Goal: Information Seeking & Learning: Learn about a topic

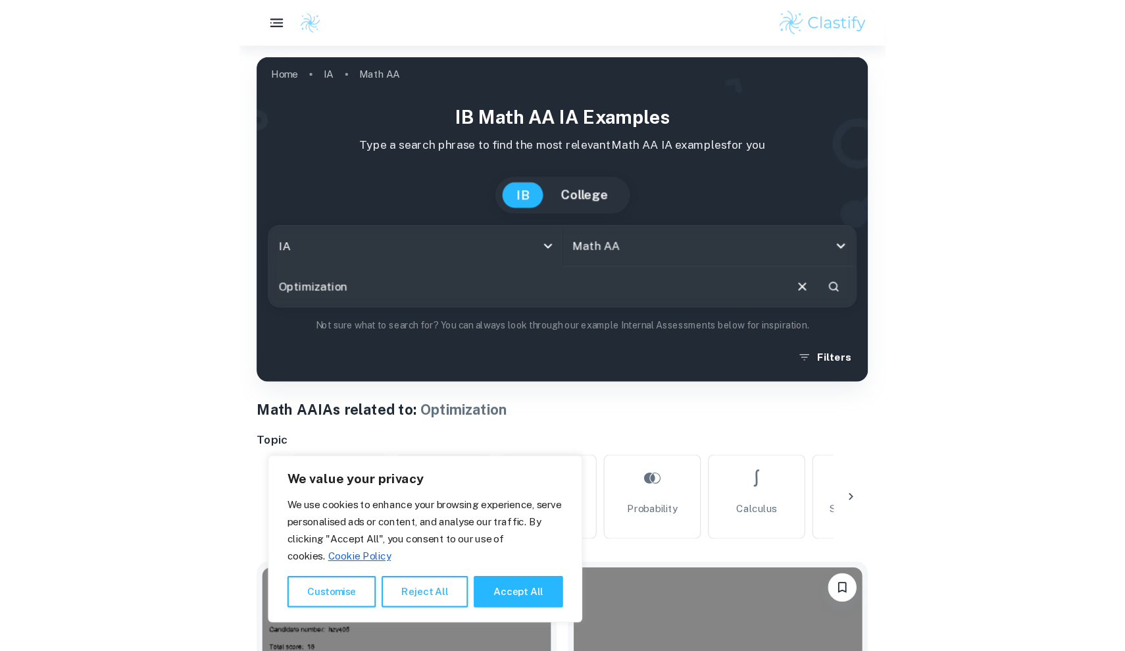
scroll to position [311, 0]
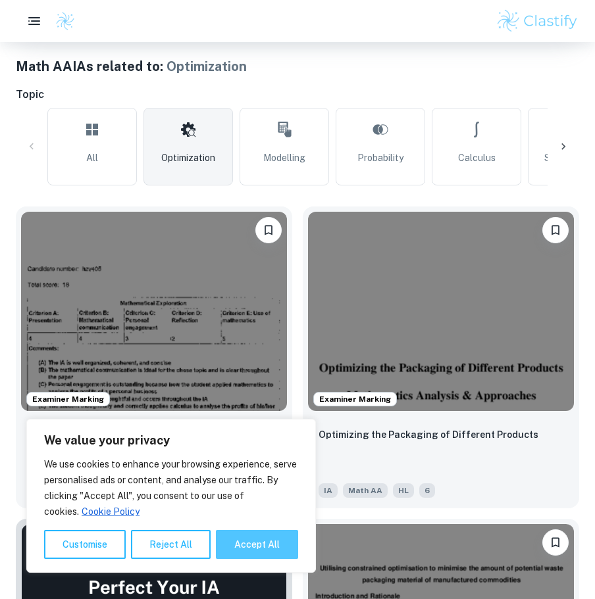
click at [295, 553] on button "Accept All" at bounding box center [257, 544] width 82 height 29
checkbox input "true"
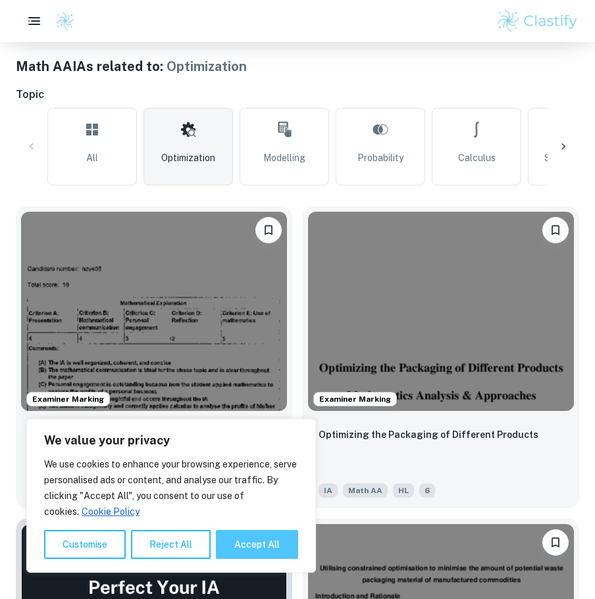
checkbox input "true"
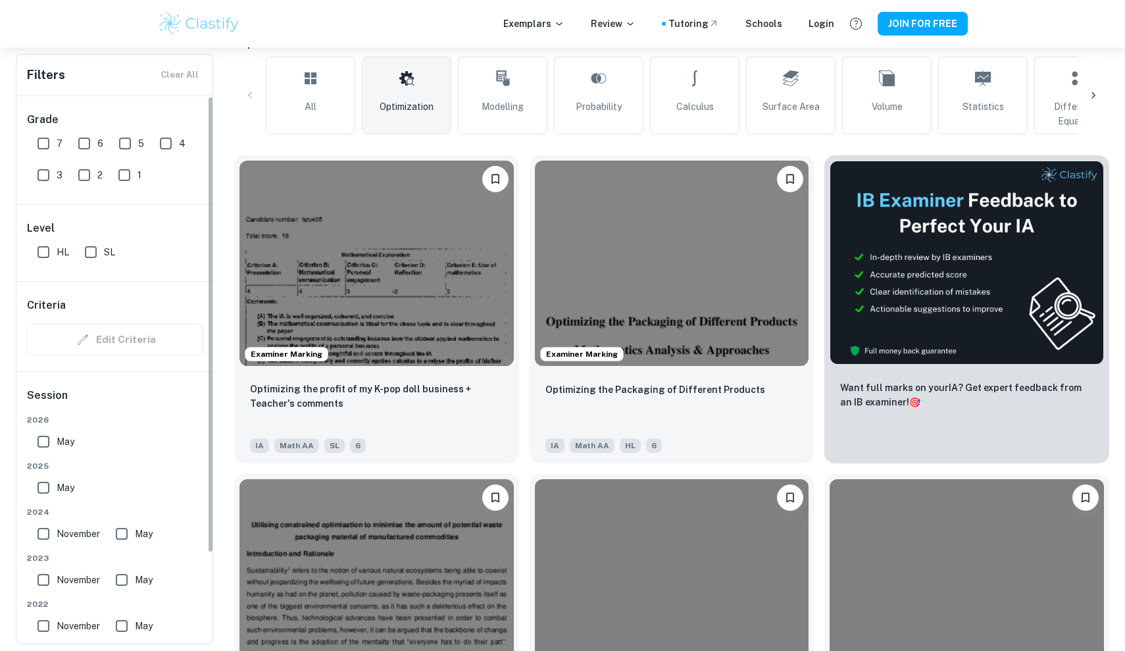
click at [45, 155] on input "7" at bounding box center [43, 143] width 26 height 26
checkbox input "true"
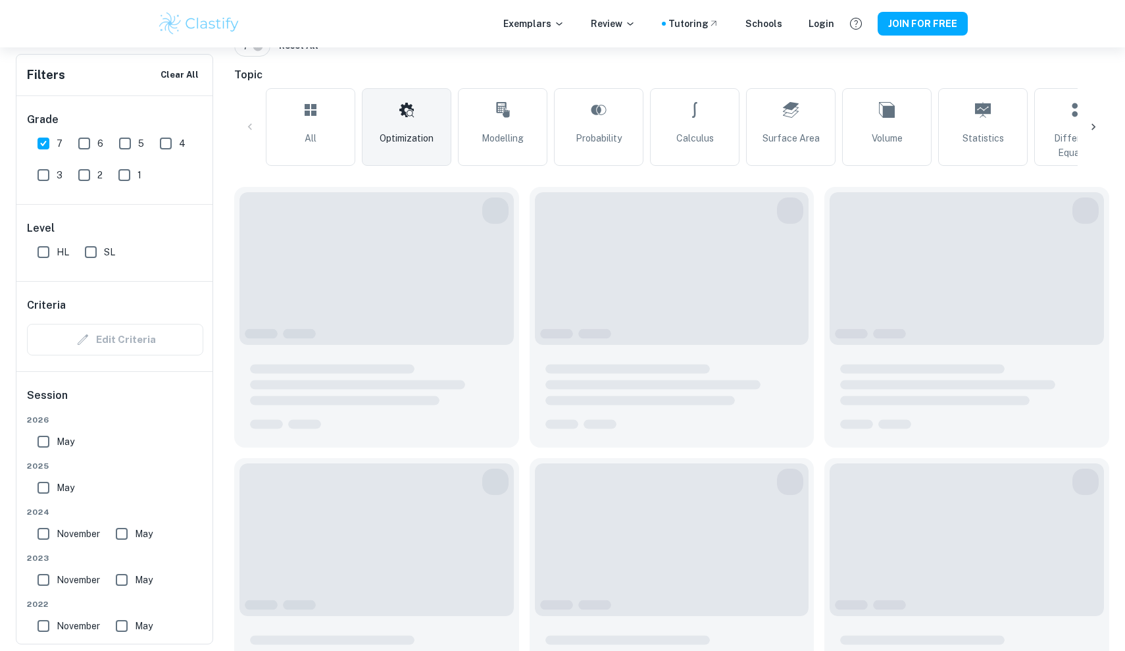
click at [93, 143] on input "6" at bounding box center [84, 143] width 26 height 26
checkbox input "true"
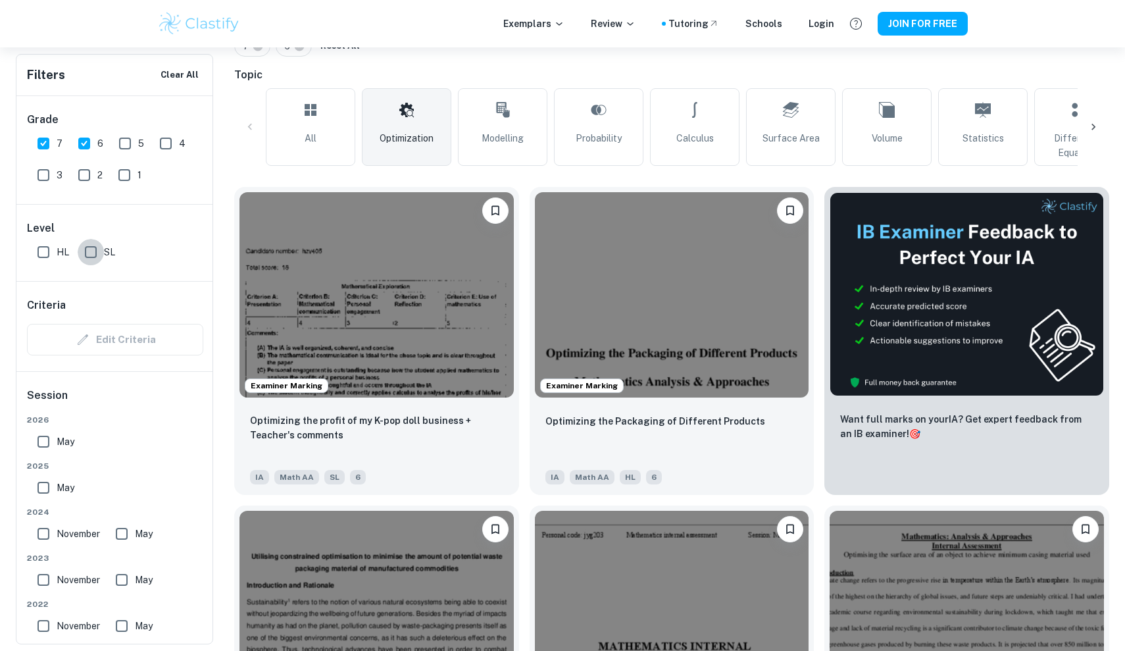
click at [84, 257] on input "SL" at bounding box center [91, 252] width 26 height 26
checkbox input "true"
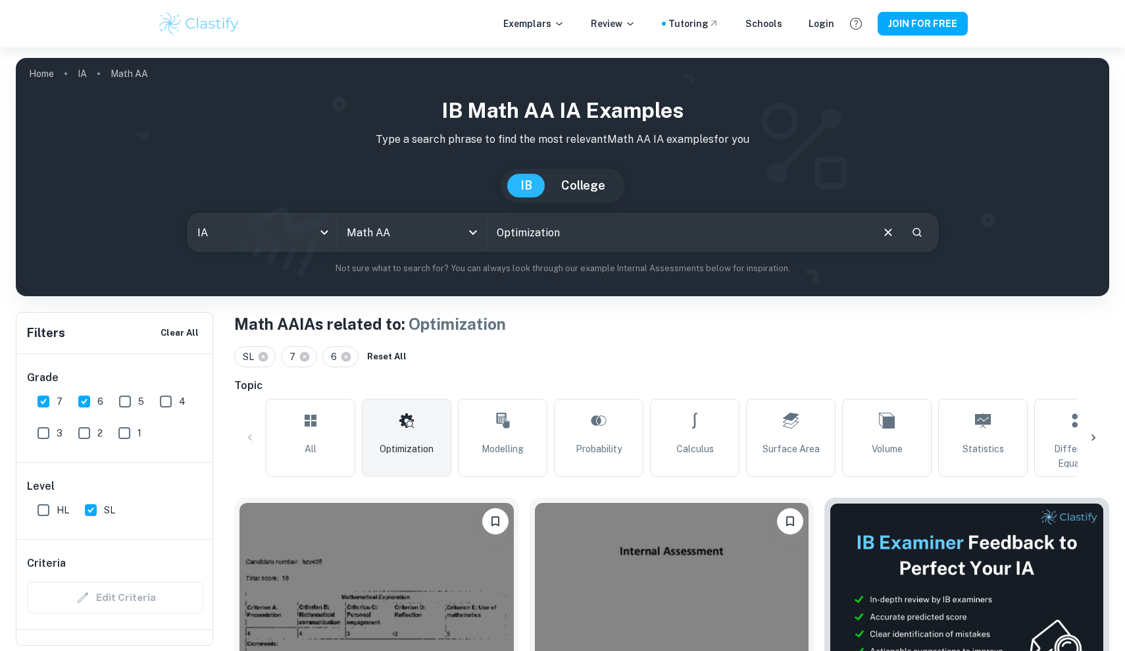
scroll to position [0, 0]
click at [567, 237] on input "Optimization" at bounding box center [678, 232] width 382 height 37
drag, startPoint x: 567, startPoint y: 237, endPoint x: 539, endPoint y: 237, distance: 28.3
click at [539, 237] on input "Optimization" at bounding box center [678, 232] width 382 height 37
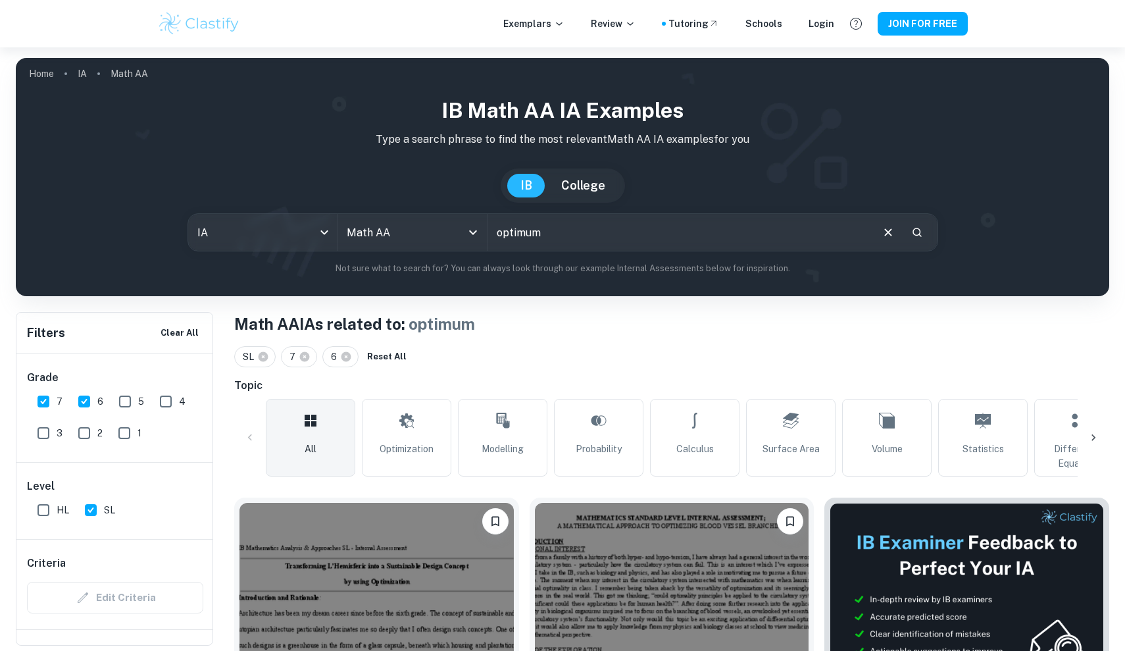
click at [564, 225] on input "optimum" at bounding box center [678, 232] width 382 height 37
click at [523, 229] on input "optimum" at bounding box center [678, 232] width 382 height 37
type input "angle"
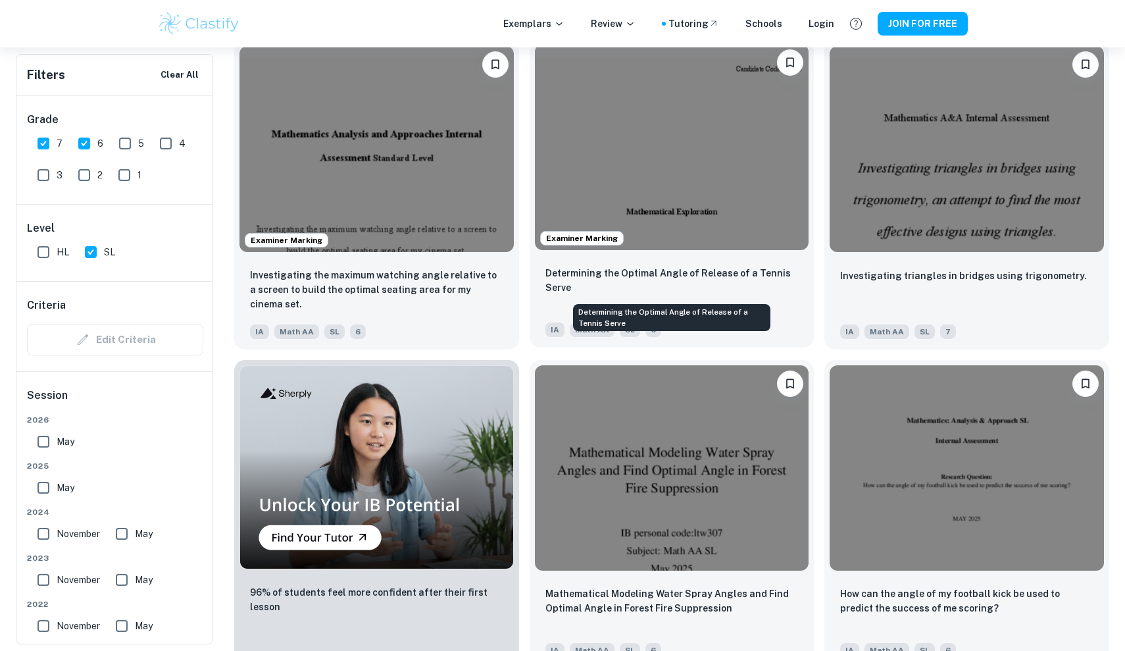
scroll to position [782, 0]
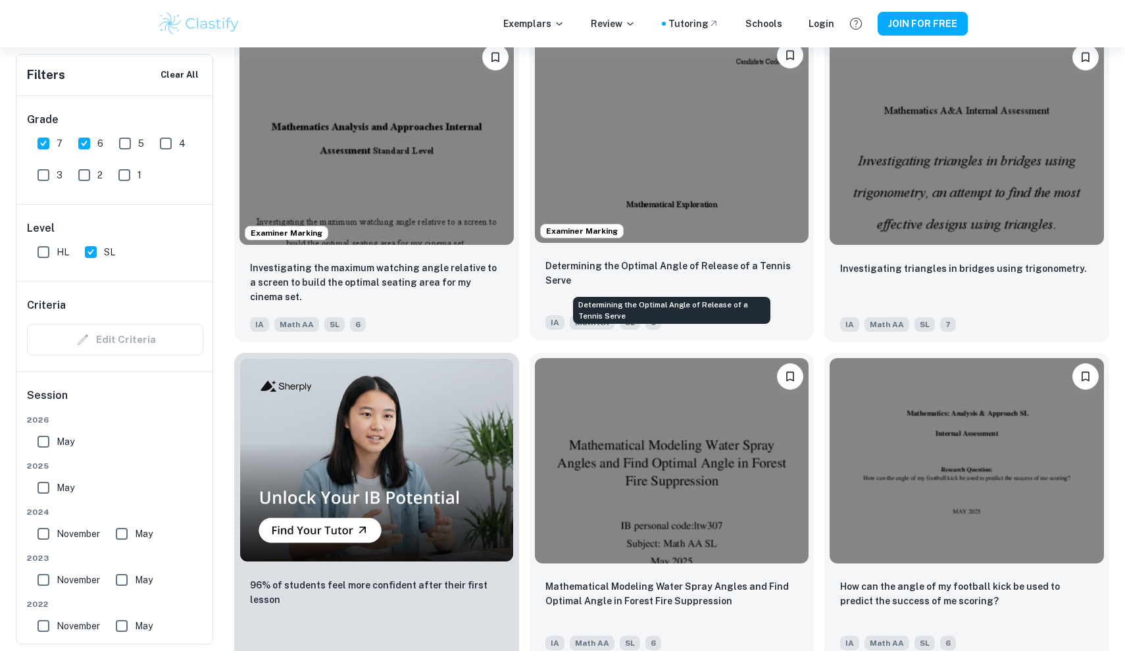
click at [594, 263] on p "Determining the Optimal Angle of Release of a Tennis Serve" at bounding box center [671, 273] width 253 height 29
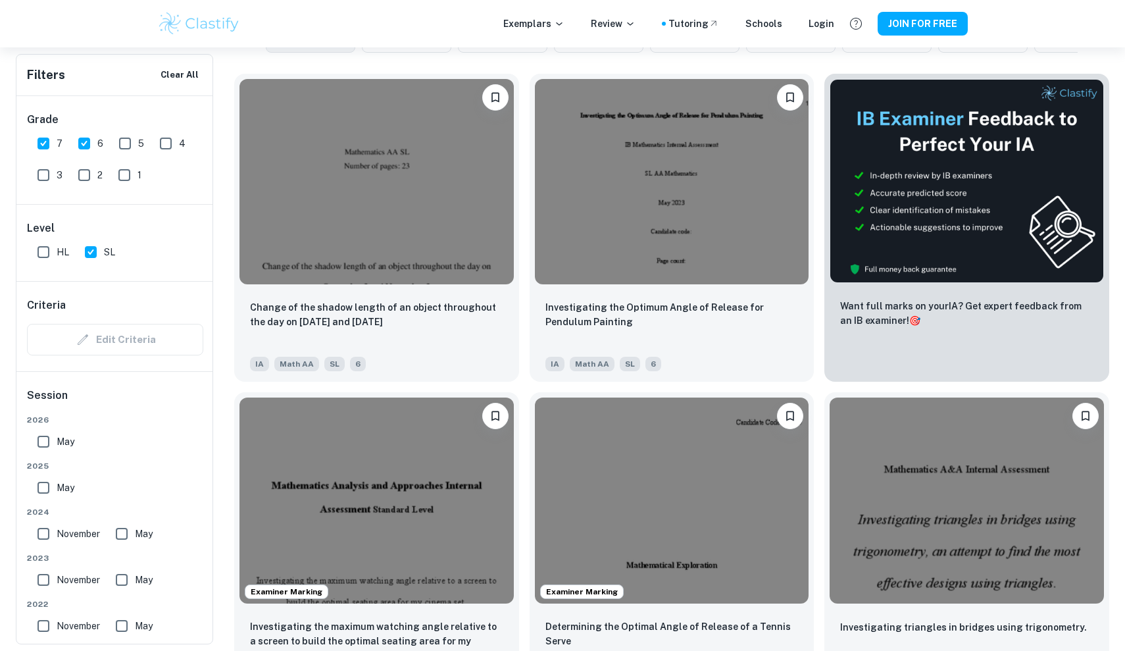
scroll to position [426, 0]
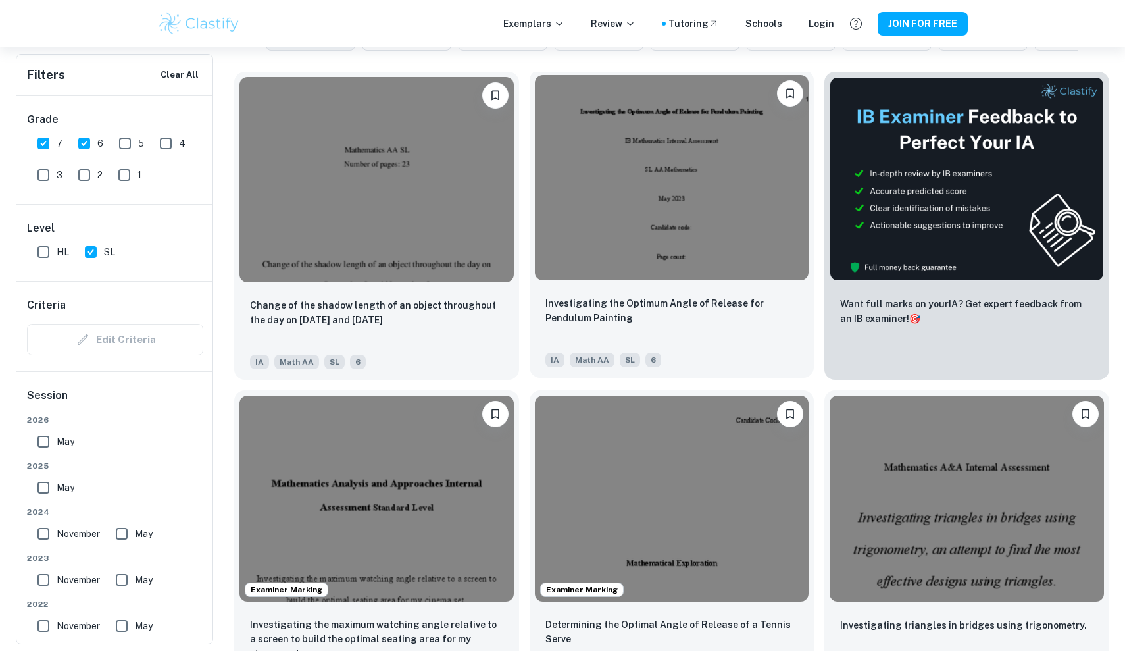
click at [594, 294] on div "Investigating the Optimum Angle of Release for Pendulum Painting IA Math AA SL 6" at bounding box center [672, 332] width 285 height 92
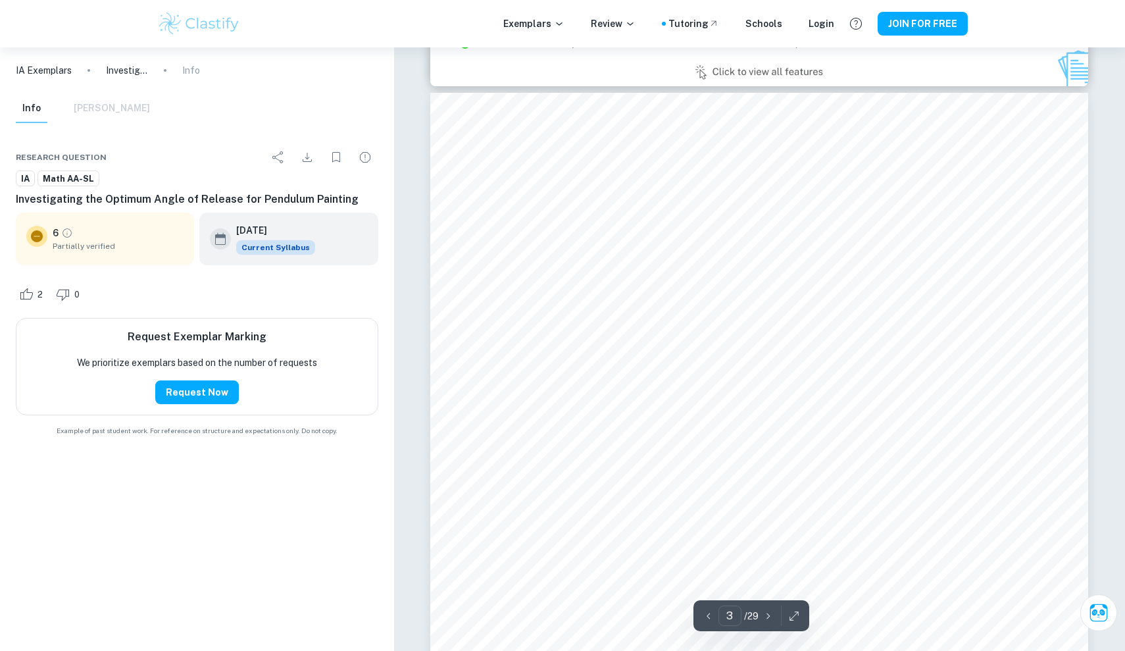
scroll to position [2050, 0]
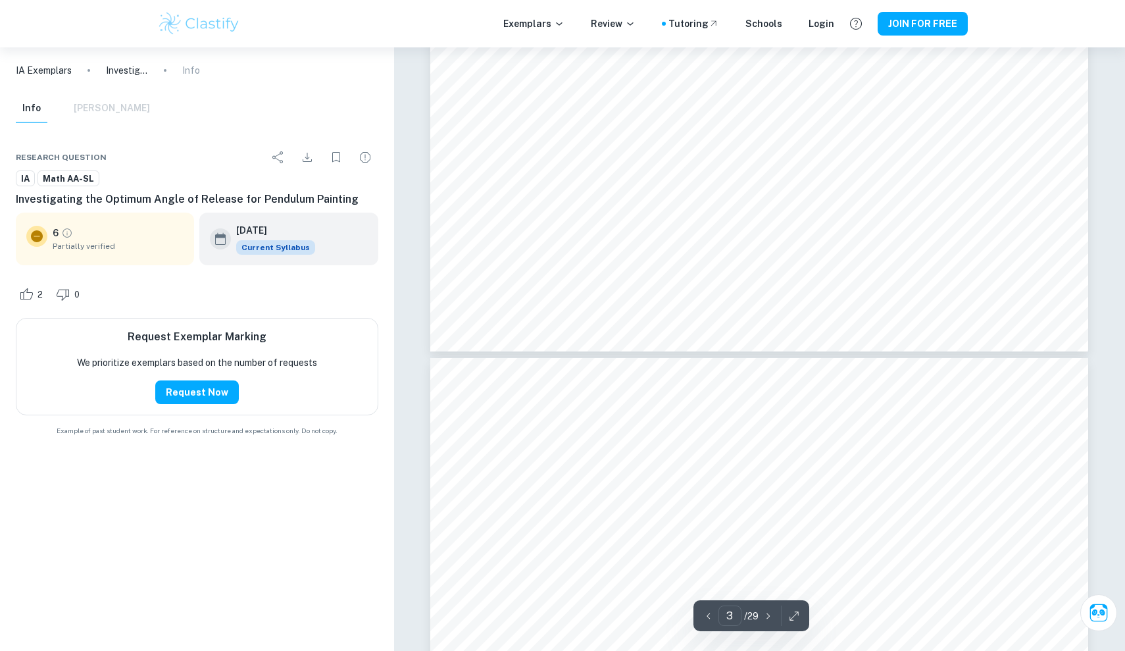
type input "4"
